Goal: Task Accomplishment & Management: Manage account settings

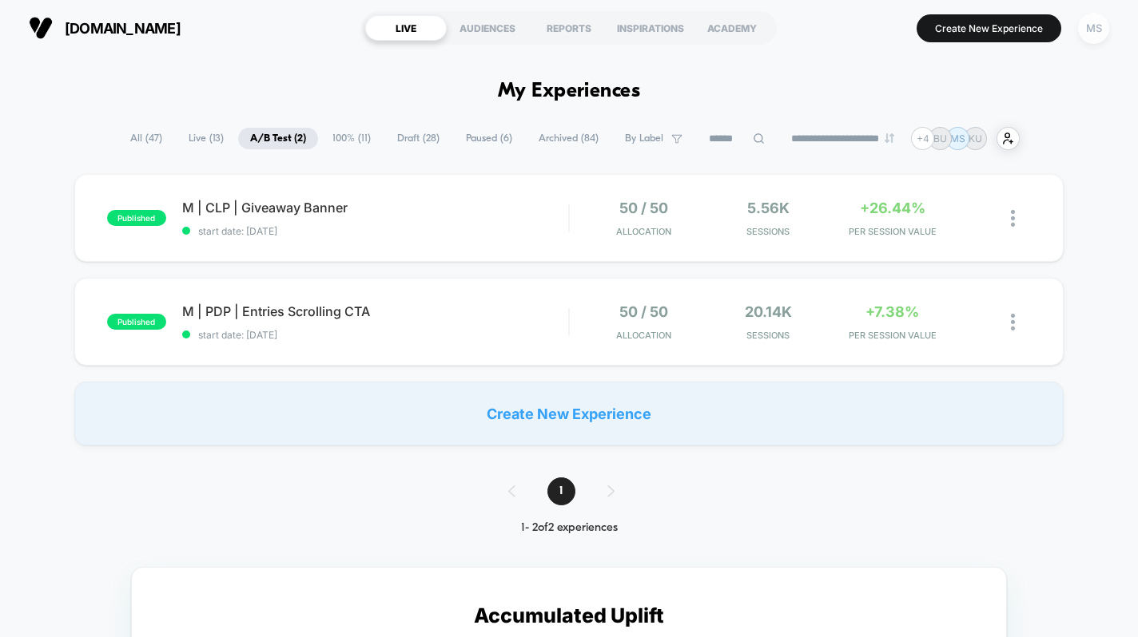
click at [1094, 22] on div "MS" at bounding box center [1093, 28] width 31 height 31
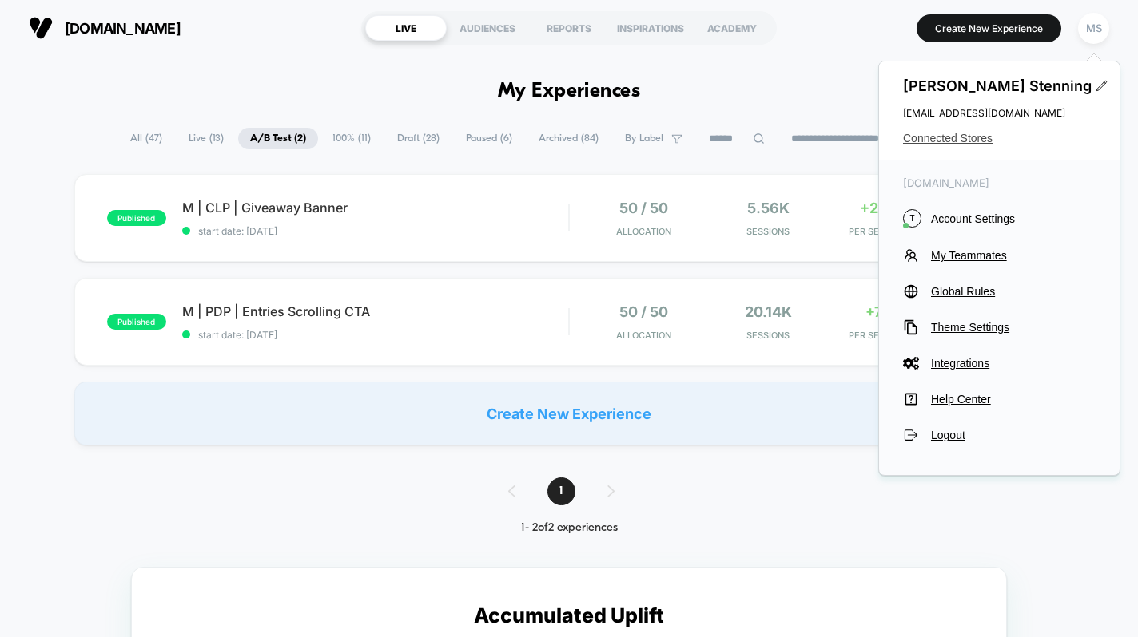
click at [959, 140] on span "Connected Stores" at bounding box center [999, 138] width 193 height 13
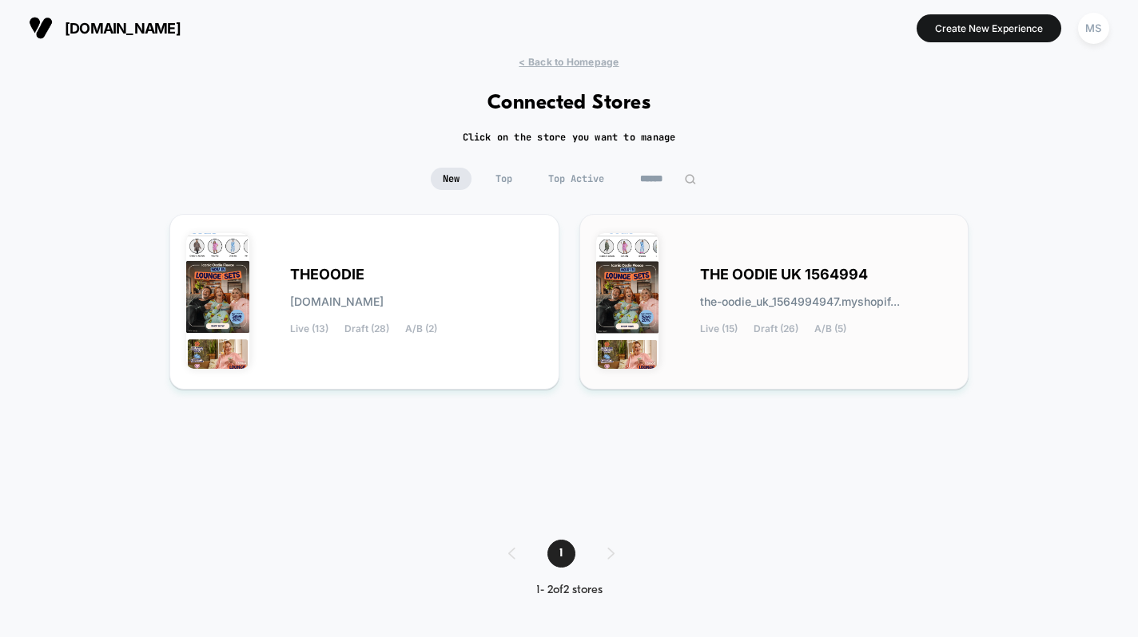
click at [717, 280] on span "THE OODIE UK 1564994" at bounding box center [784, 274] width 168 height 11
